Goal: Information Seeking & Learning: Learn about a topic

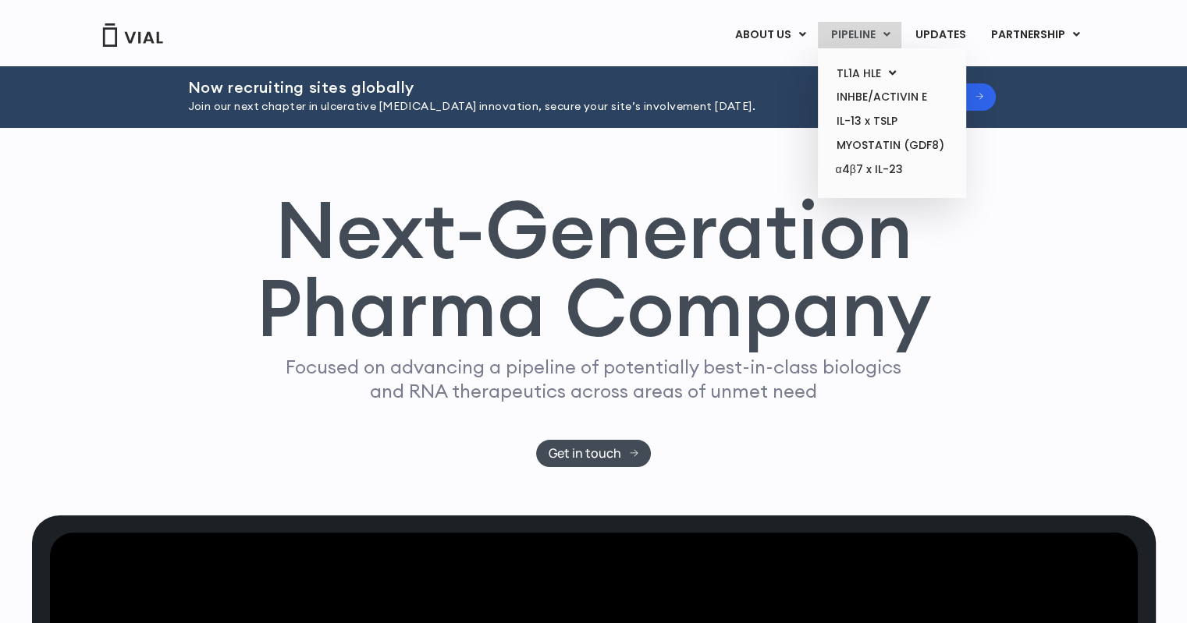
click at [861, 34] on link "PIPELINE" at bounding box center [859, 35] width 83 height 27
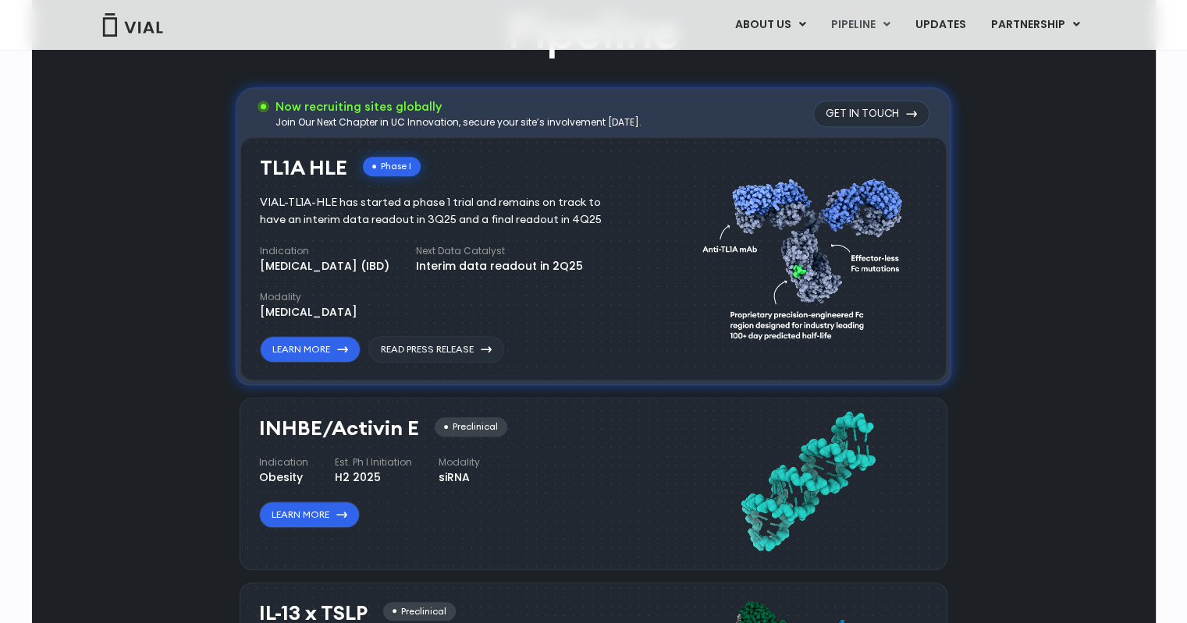
drag, startPoint x: 1184, startPoint y: 203, endPoint x: 1184, endPoint y: 221, distance: 17.9
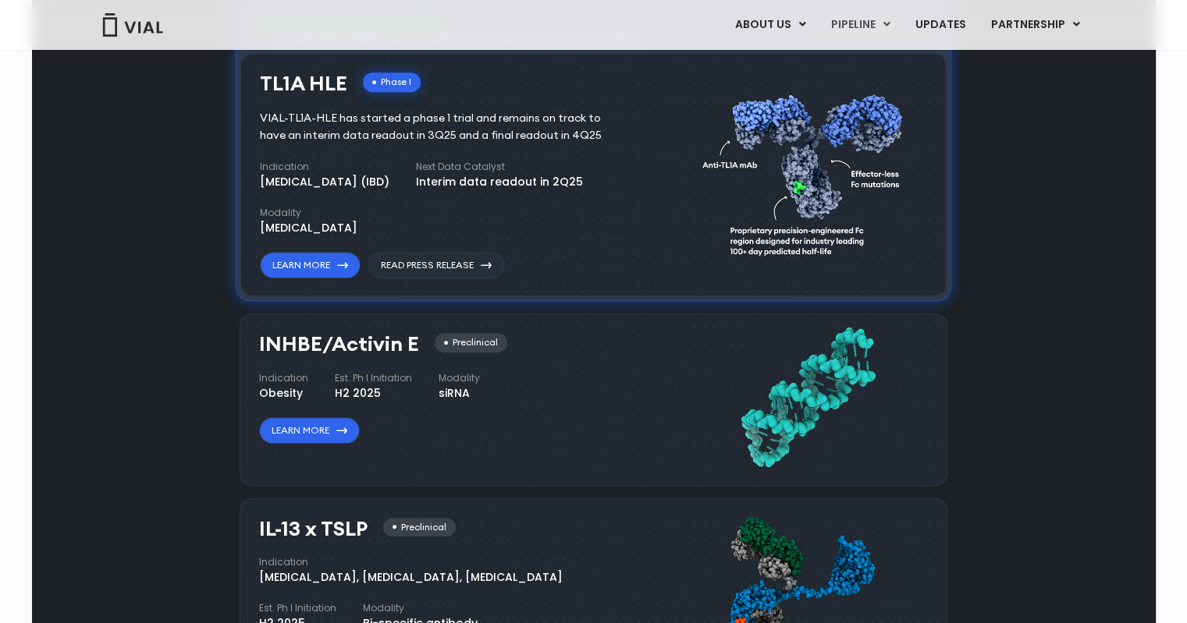
scroll to position [946, 0]
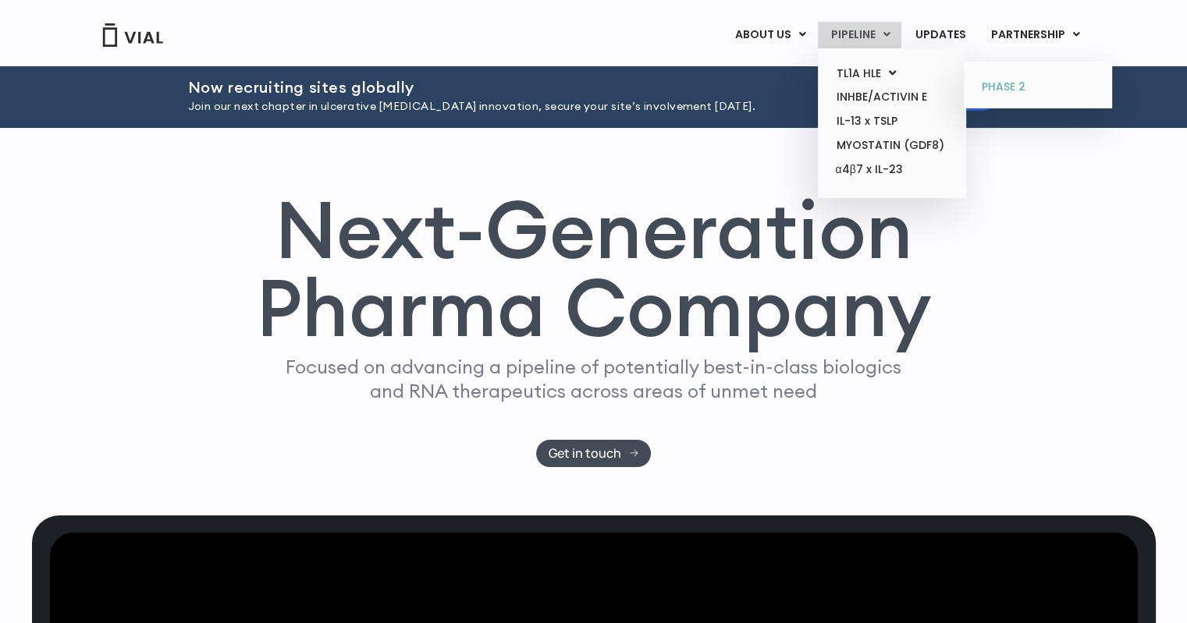
click at [996, 82] on link "PHASE 2" at bounding box center [1037, 87] width 137 height 25
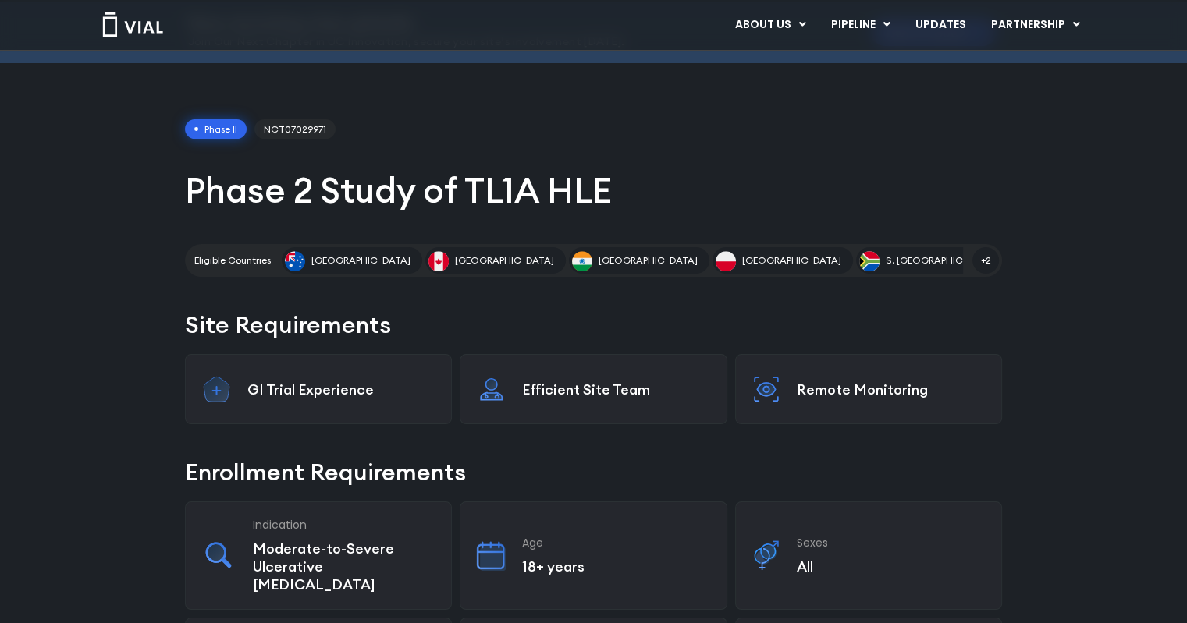
scroll to position [91, 0]
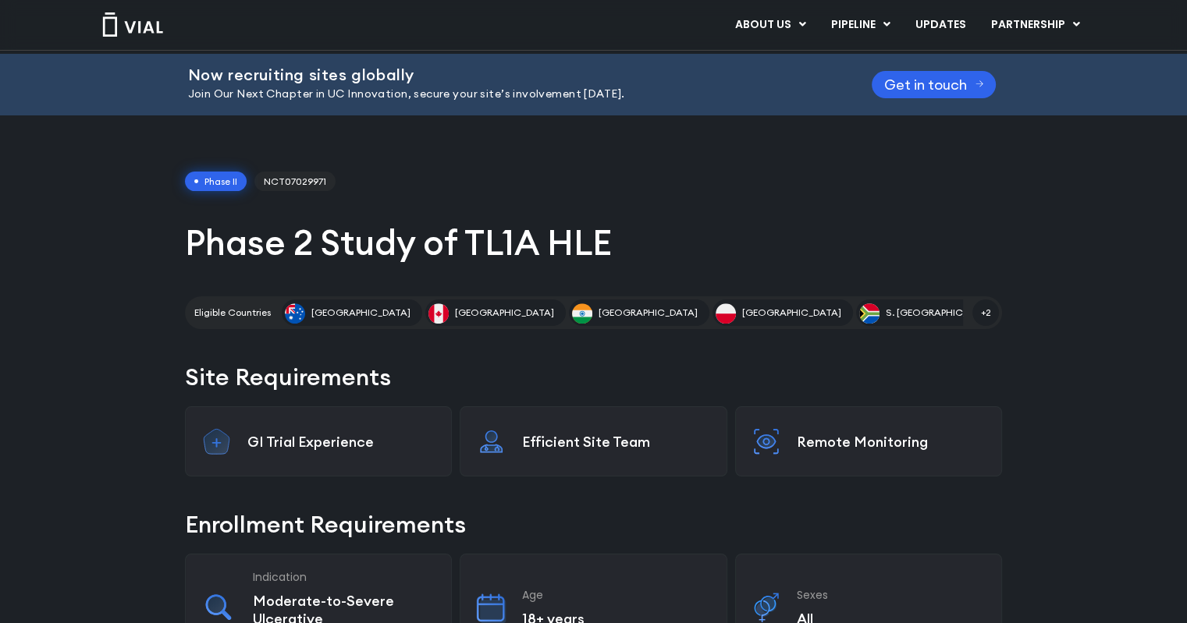
scroll to position [38, 0]
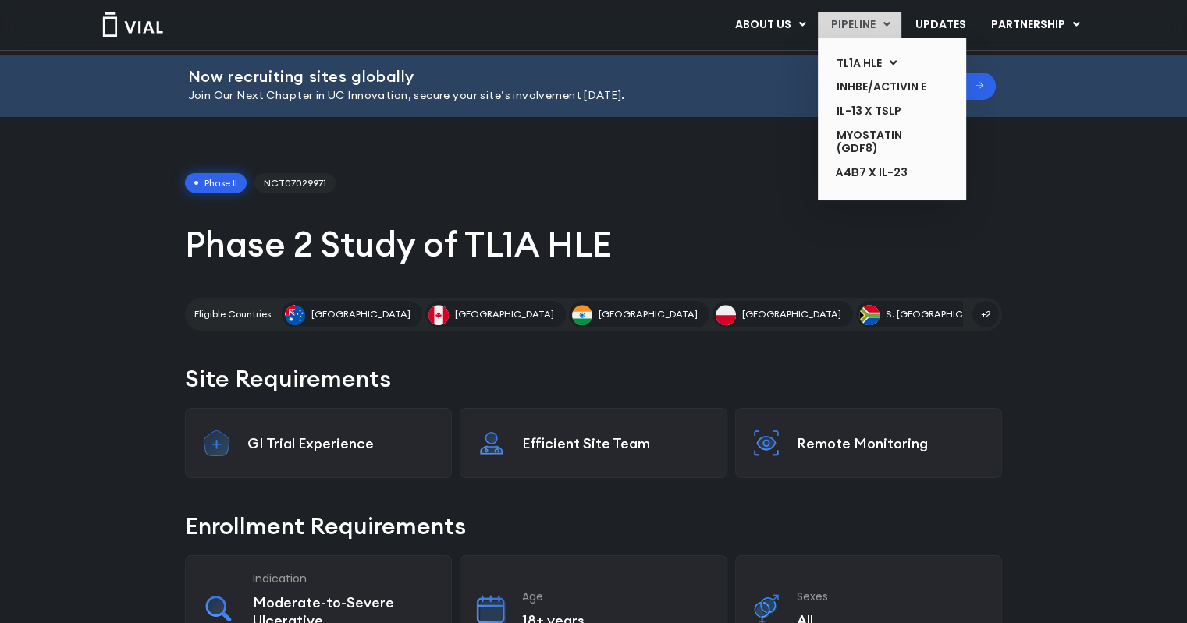
click at [844, 23] on link "PIPELINE" at bounding box center [859, 25] width 83 height 27
